Goal: Information Seeking & Learning: Learn about a topic

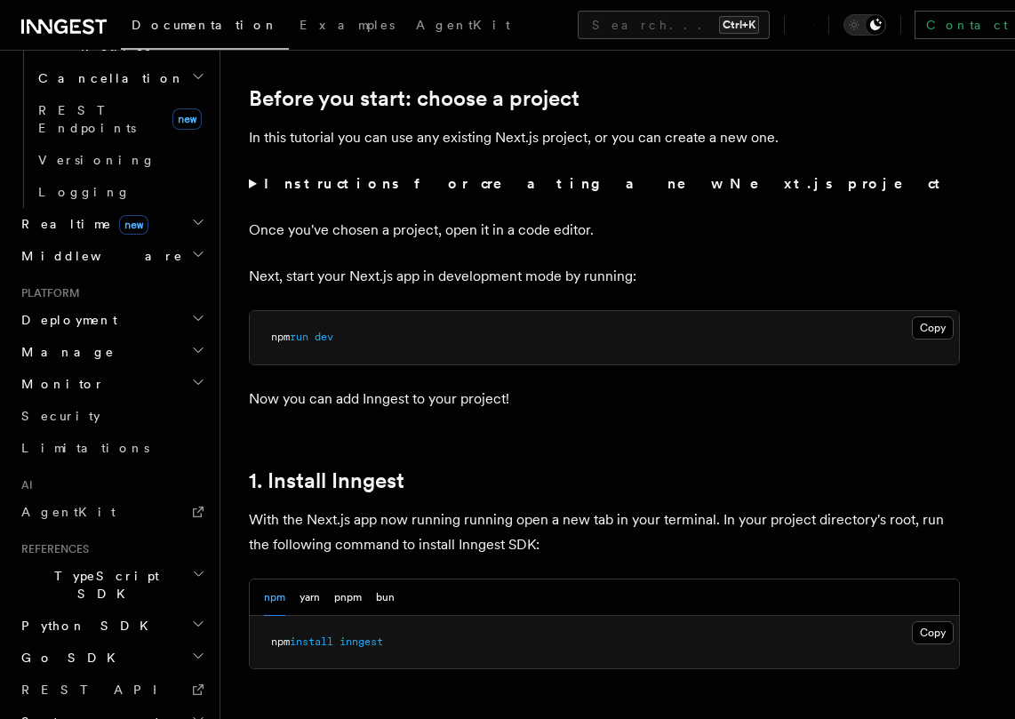
scroll to position [738, 0]
click at [300, 19] on span "Examples" at bounding box center [347, 25] width 95 height 14
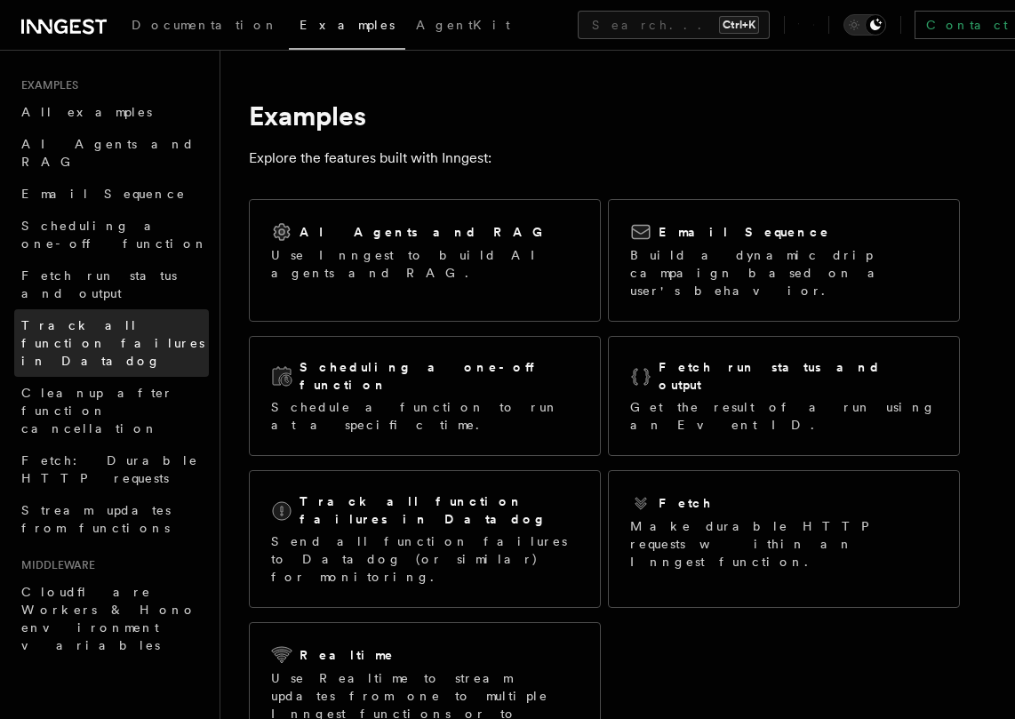
click at [134, 318] on span "Track all function failures in Datadog" at bounding box center [112, 343] width 183 height 50
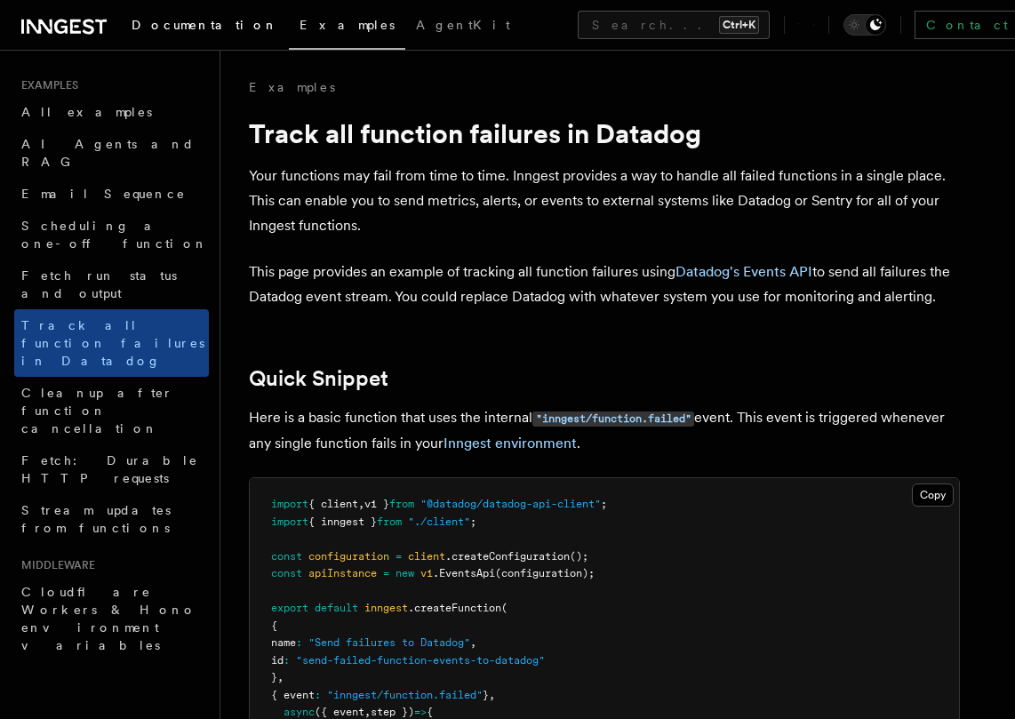
click at [189, 31] on span "Documentation" at bounding box center [205, 25] width 147 height 14
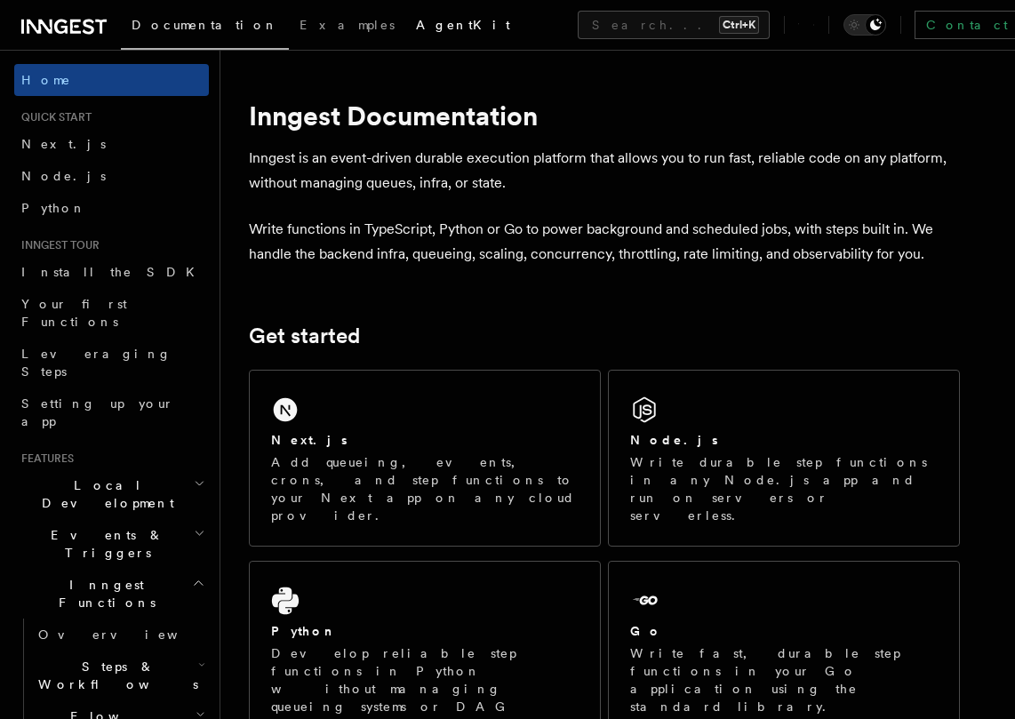
click at [416, 32] on span "AgentKit" at bounding box center [463, 25] width 94 height 14
